Goal: Task Accomplishment & Management: Complete application form

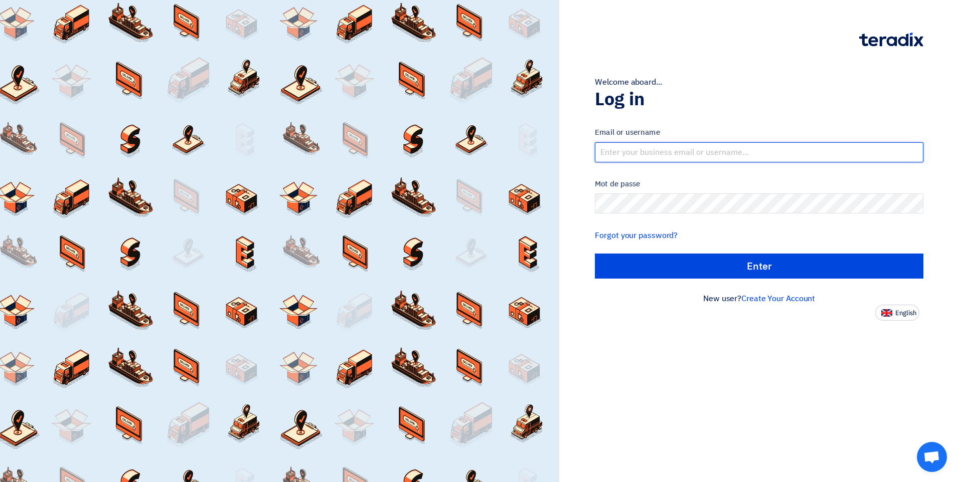
click at [626, 151] on input "text" at bounding box center [759, 152] width 329 height 20
click at [646, 155] on input "text" at bounding box center [759, 152] width 329 height 20
type input "[EMAIL_ADDRESS][DOMAIN_NAME]"
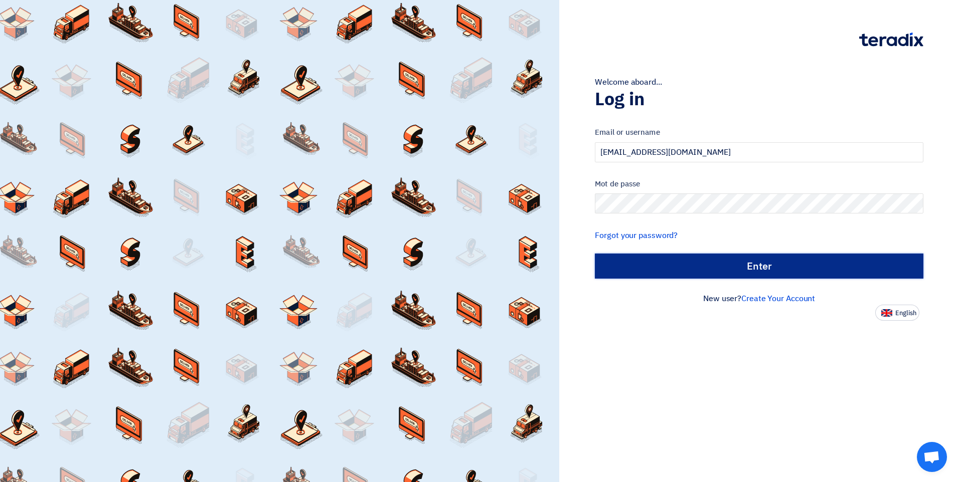
click at [679, 270] on input "الدخول" at bounding box center [759, 266] width 329 height 25
type input "Sign in"
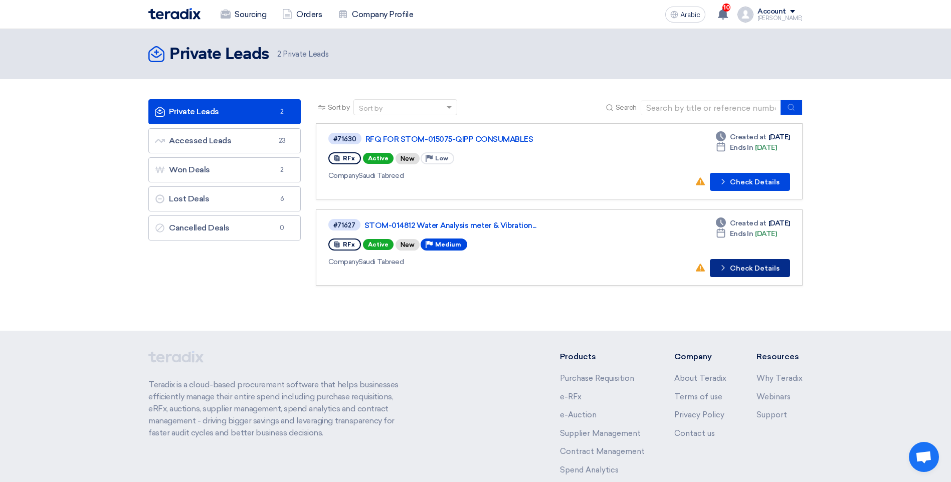
click at [728, 270] on icon "Check details" at bounding box center [724, 268] width 10 height 10
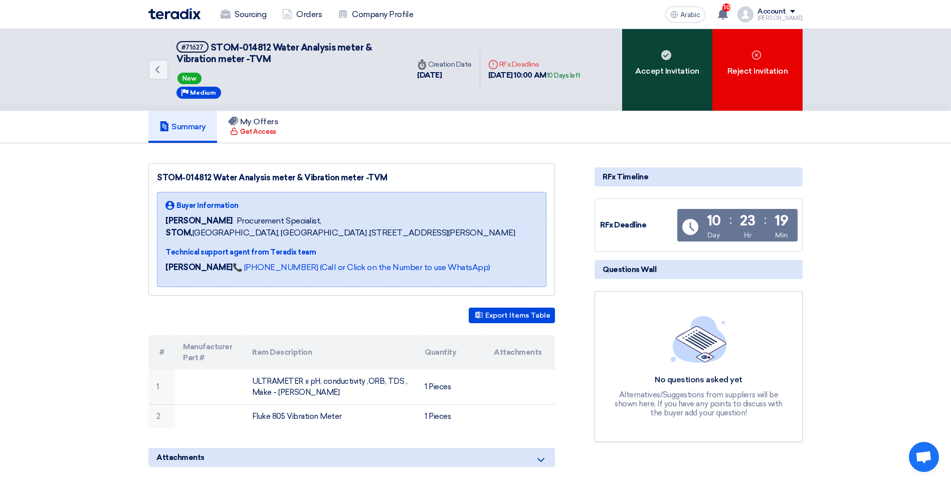
click at [666, 99] on div "Accept Invitation" at bounding box center [667, 70] width 90 height 82
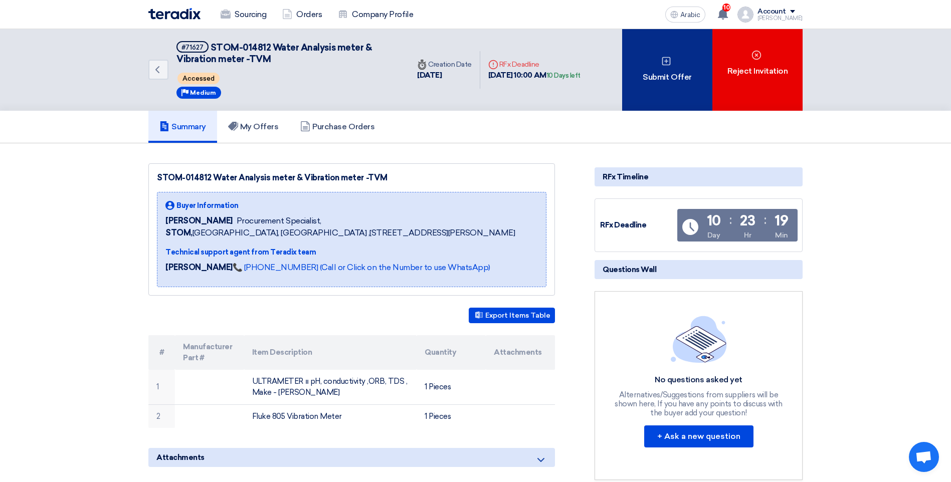
click at [656, 89] on div "Submit Offer" at bounding box center [667, 70] width 90 height 82
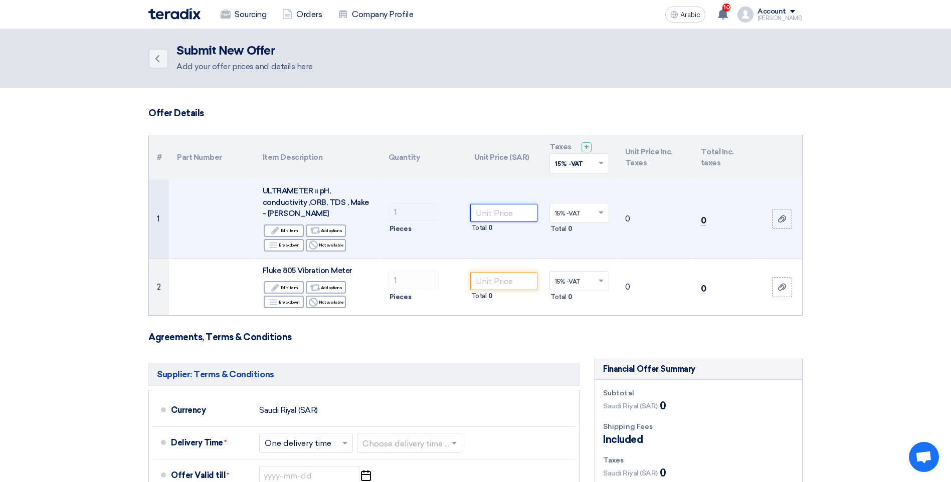
click at [499, 215] on input "number" at bounding box center [504, 213] width 68 height 18
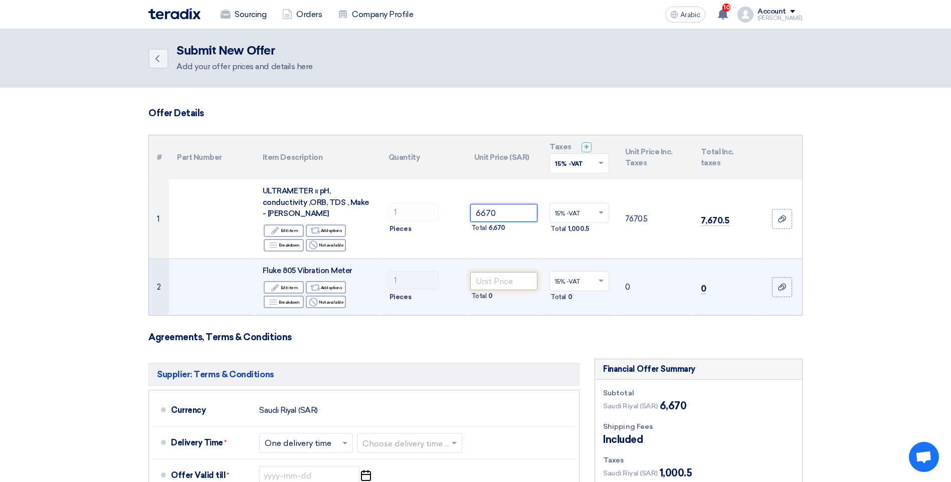
type input "6670"
click at [488, 282] on input "number" at bounding box center [504, 281] width 68 height 18
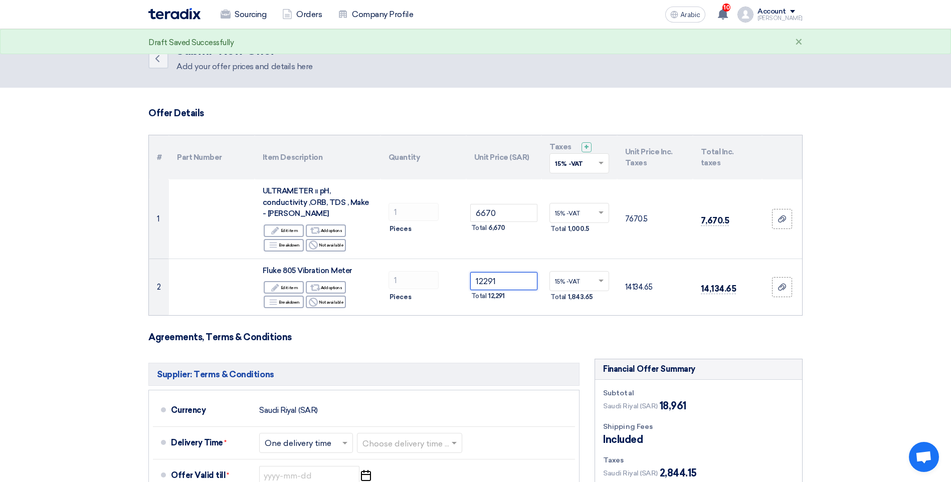
type input "12291"
click at [906, 326] on section "Offer Details # Part Number Item Description Quantity Unit Price (SAR) Taxes + …" at bounding box center [475, 413] width 951 height 651
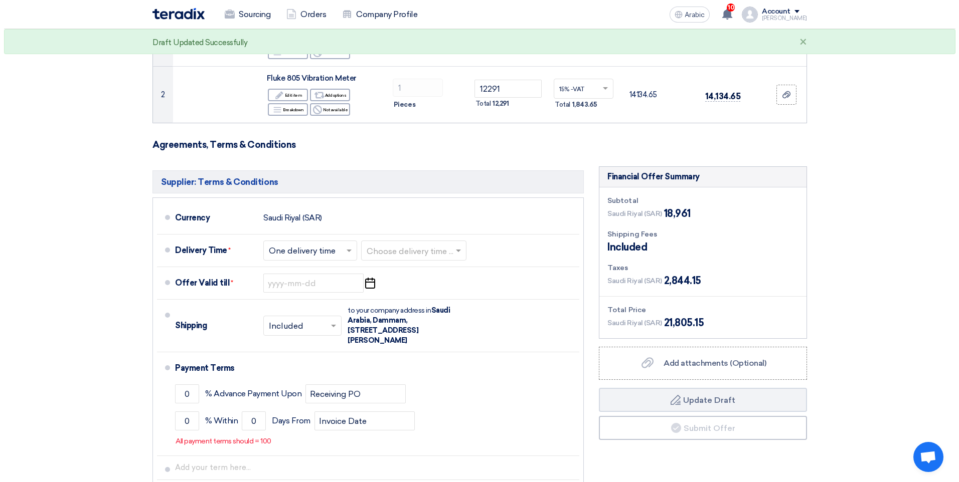
scroll to position [201, 0]
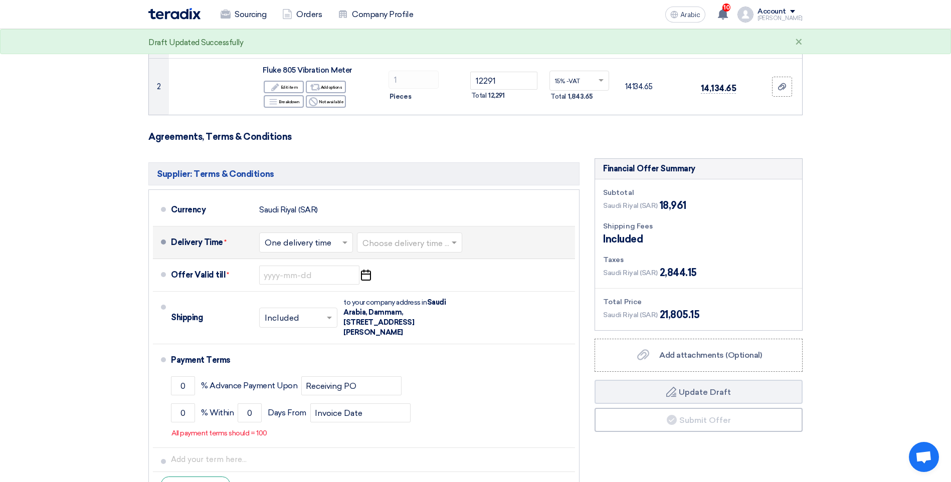
click at [394, 240] on input "text" at bounding box center [410, 244] width 95 height 15
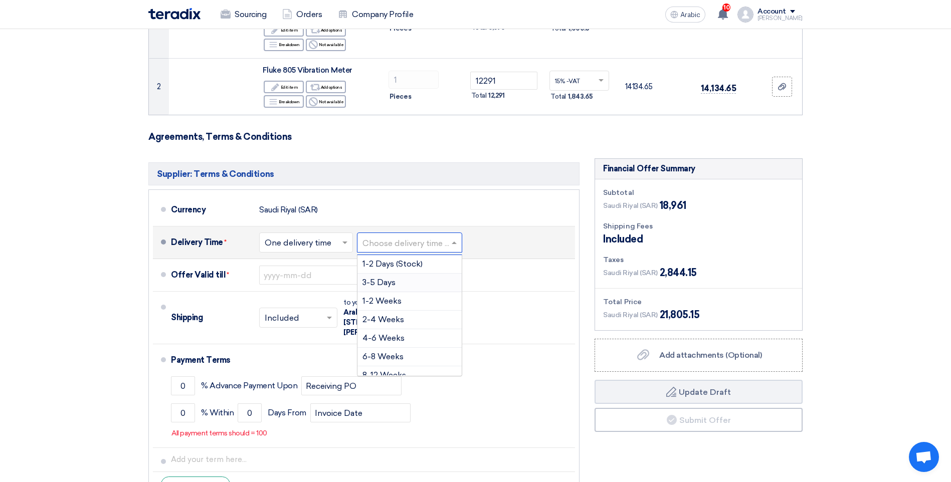
click at [399, 285] on div "3-5 Days" at bounding box center [410, 283] width 104 height 19
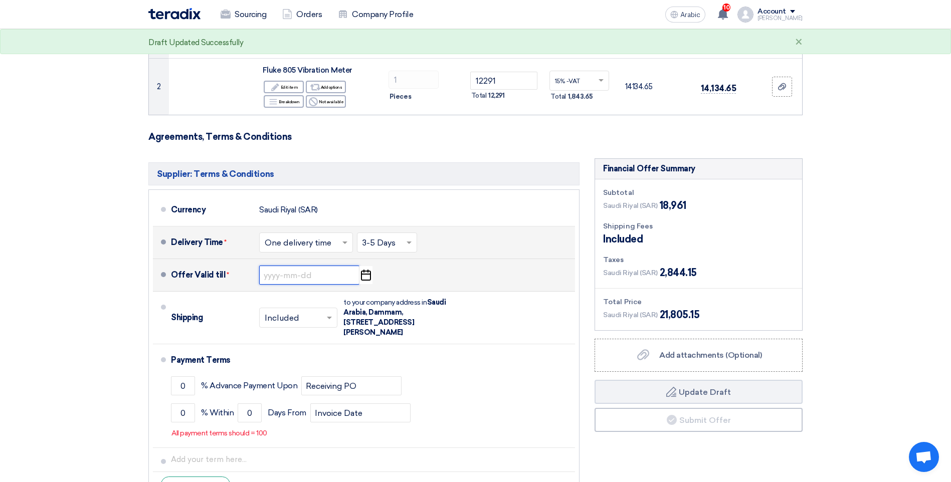
click at [333, 275] on input at bounding box center [309, 275] width 100 height 19
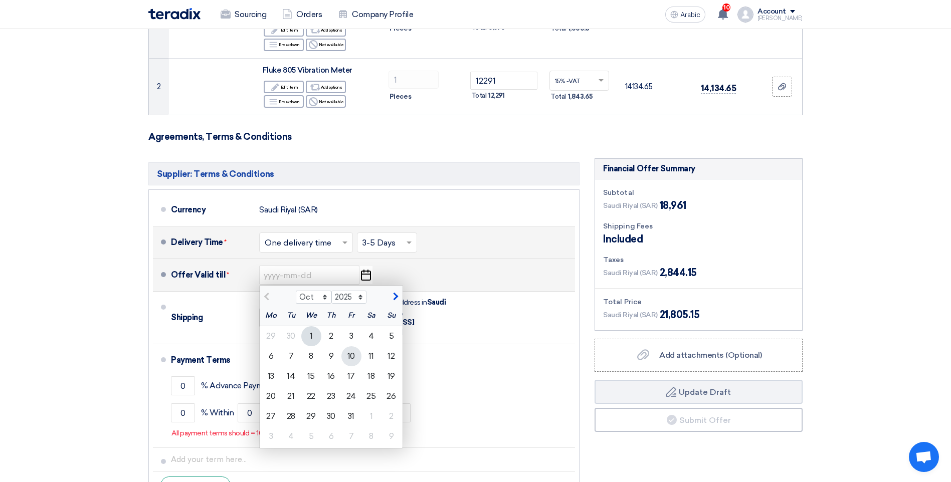
click at [355, 353] on div "10" at bounding box center [352, 357] width 20 height 20
type input "[DATE]"
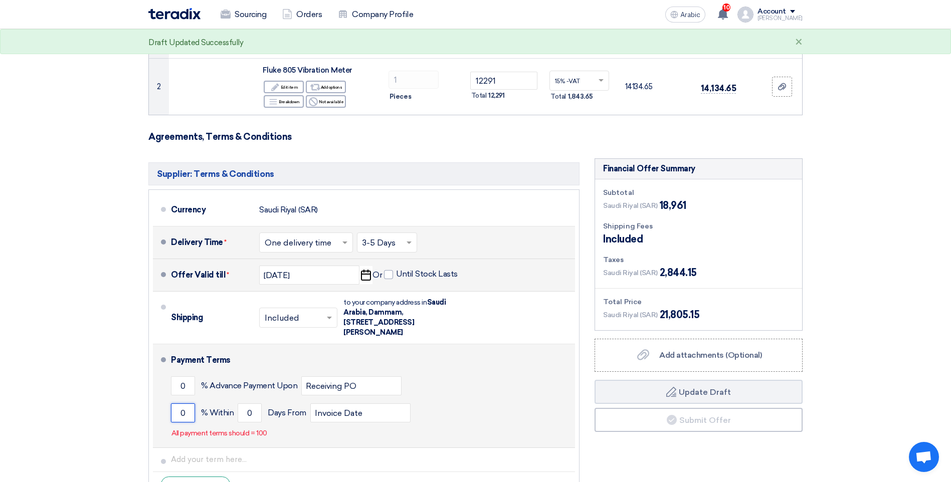
click at [180, 414] on input "0" at bounding box center [183, 413] width 24 height 19
type input "100"
click at [246, 413] on input "0" at bounding box center [250, 413] width 24 height 19
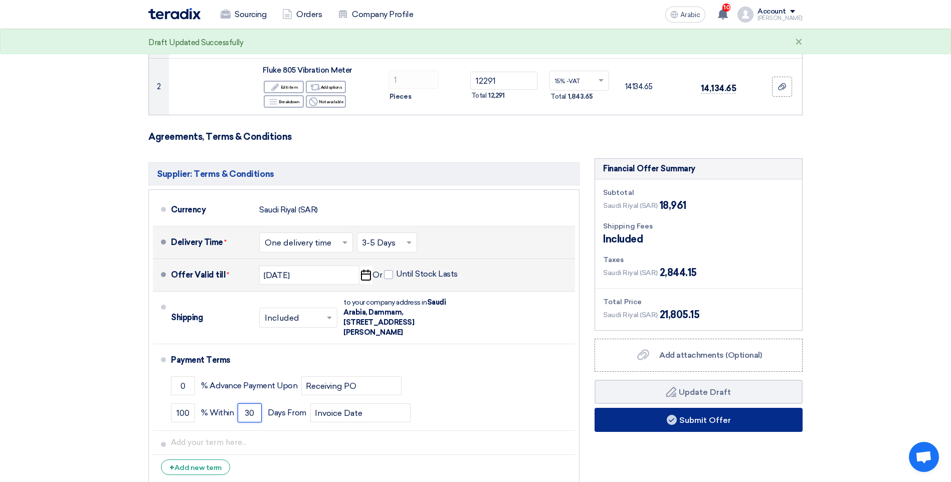
type input "30"
click at [729, 416] on font "Submit Offer" at bounding box center [706, 421] width 52 height 10
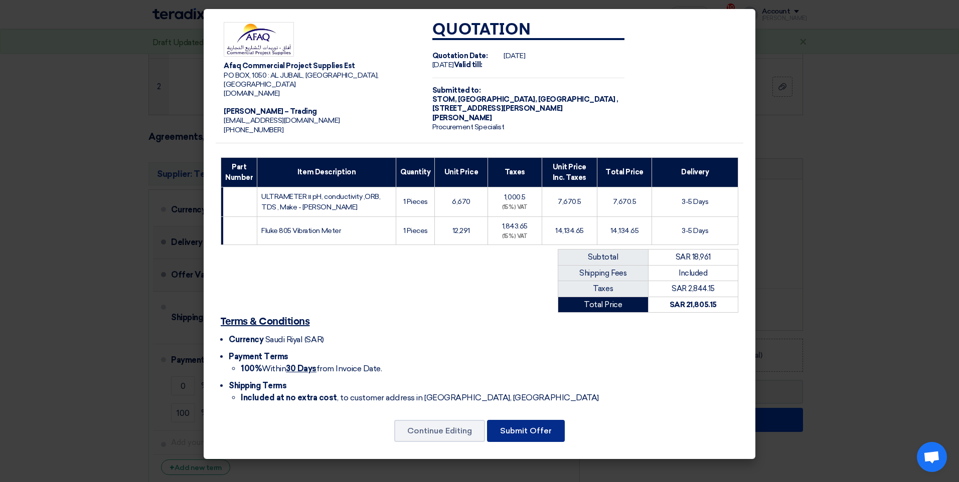
click at [537, 433] on button "Submit Offer" at bounding box center [526, 431] width 78 height 22
